Goal: Information Seeking & Learning: Find specific page/section

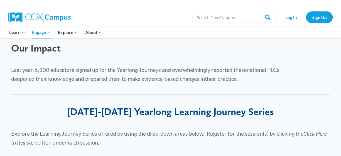
scroll to position [257, 0]
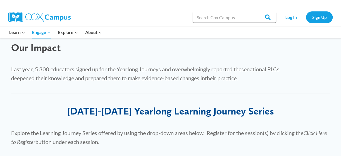
click at [228, 14] on input "Search in [URL][DOMAIN_NAME]" at bounding box center [233, 17] width 83 height 11
type input "sound boxes"
click at [254, 12] on input "Search" at bounding box center [265, 17] width 22 height 11
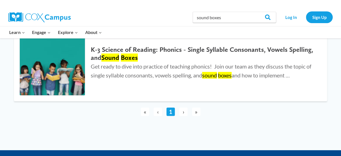
scroll to position [90, 0]
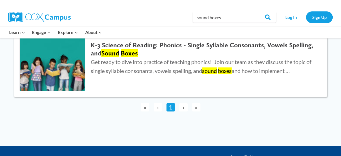
click at [129, 46] on h2 "K-3 Science of Reading: Phonics - Single Syllable Consonants, Vowels Spelling, …" at bounding box center [203, 49] width 225 height 16
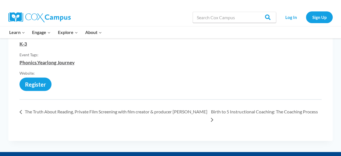
scroll to position [537, 0]
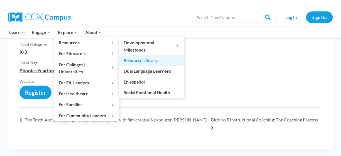
click at [140, 62] on link "Resource Library" at bounding box center [151, 60] width 65 height 11
